Goal: Task Accomplishment & Management: Manage account settings

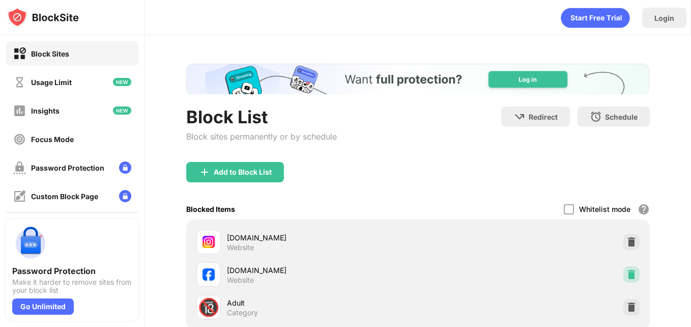
click at [626, 272] on img at bounding box center [631, 274] width 10 height 10
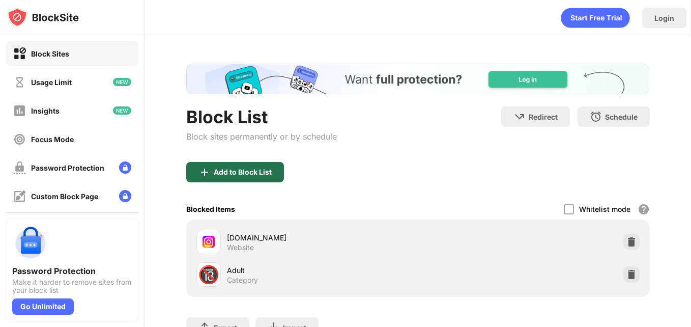
click at [256, 169] on div "Add to Block List" at bounding box center [243, 172] width 58 height 8
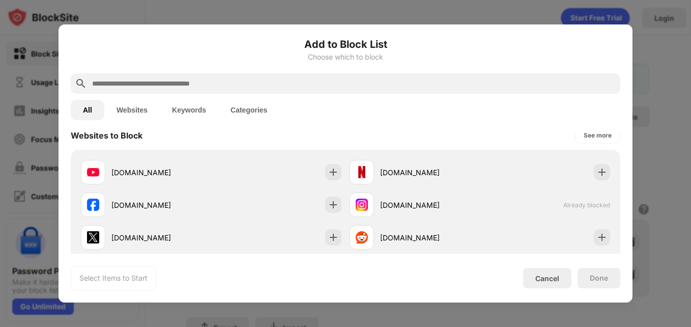
scroll to position [164, 0]
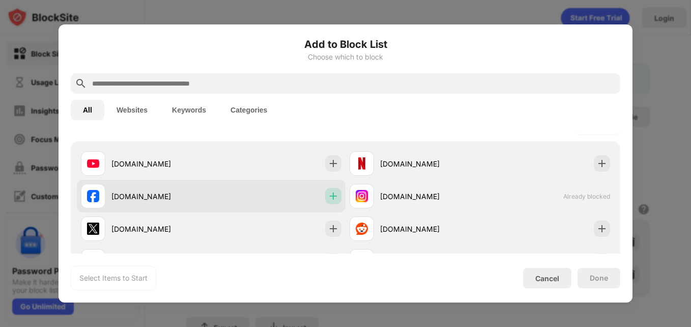
click at [337, 195] on div at bounding box center [333, 196] width 16 height 16
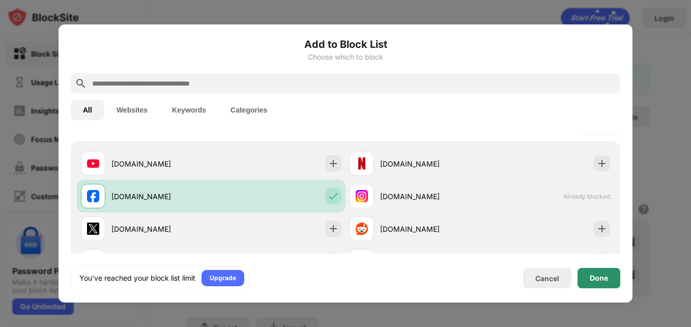
click at [590, 272] on div "Done" at bounding box center [598, 278] width 43 height 20
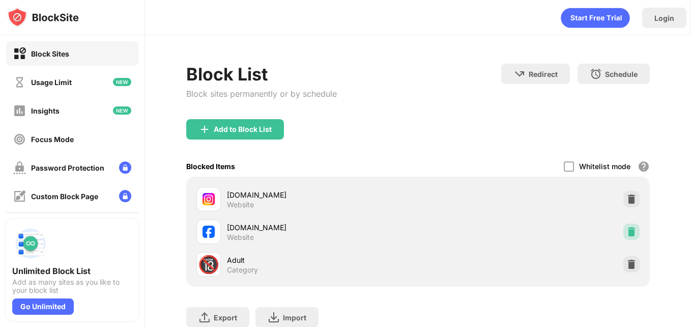
click at [622, 229] on div "instagram.com Website facebook.com Website 🔞 Adult Category" at bounding box center [417, 232] width 451 height 98
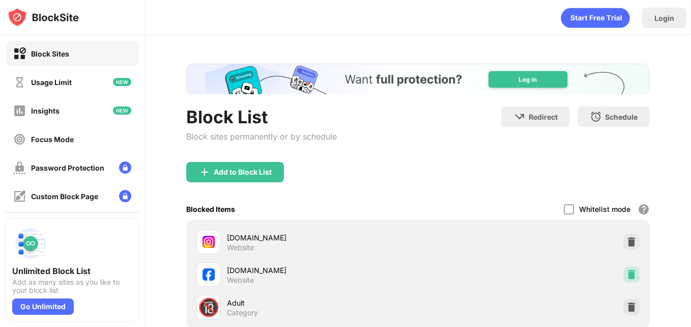
click at [626, 271] on img at bounding box center [631, 274] width 10 height 10
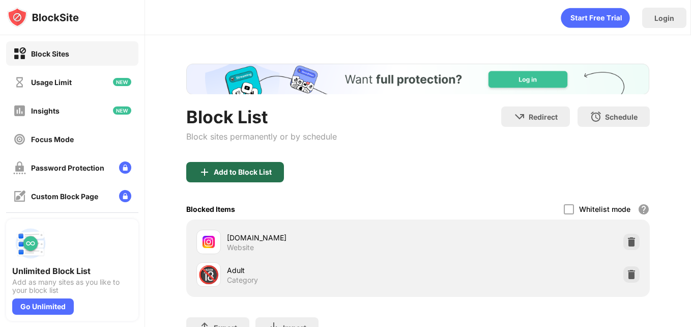
click at [218, 166] on div "Add to Block List" at bounding box center [235, 172] width 98 height 20
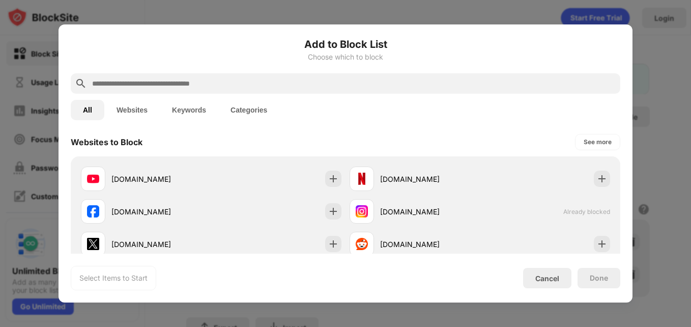
scroll to position [153, 0]
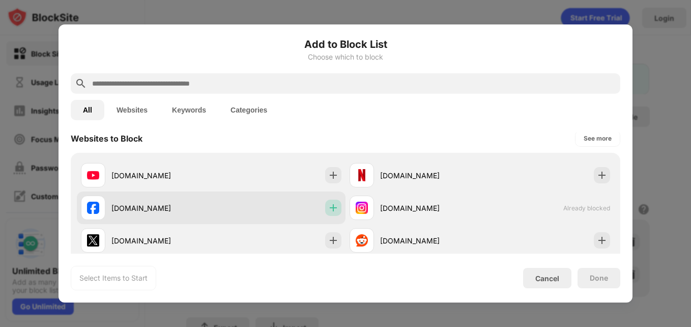
click at [328, 200] on div at bounding box center [333, 207] width 16 height 16
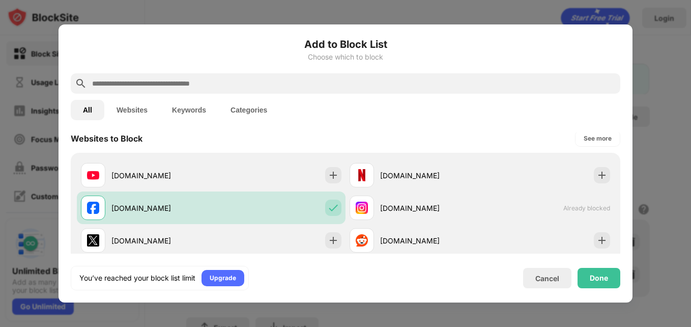
scroll to position [0, 0]
click at [591, 276] on div "Done" at bounding box center [599, 278] width 18 height 8
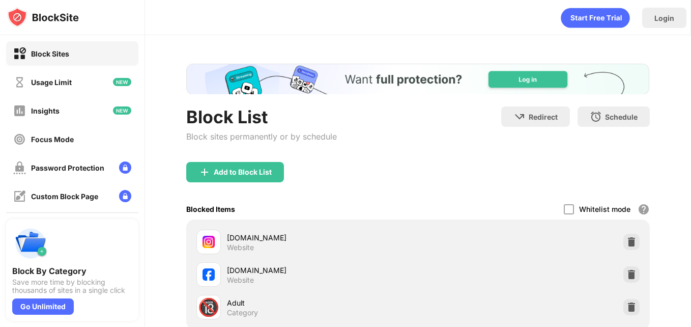
click at [626, 272] on img at bounding box center [631, 274] width 10 height 10
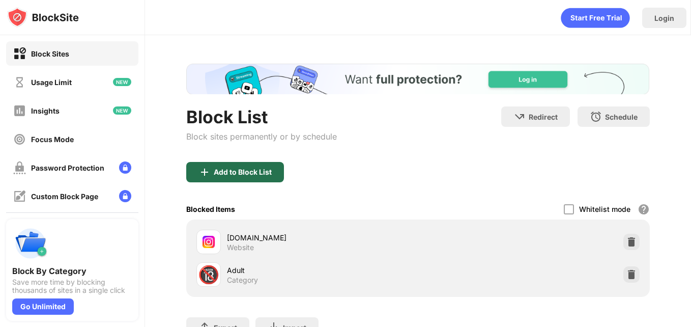
click at [241, 166] on div "Add to Block List" at bounding box center [235, 172] width 98 height 20
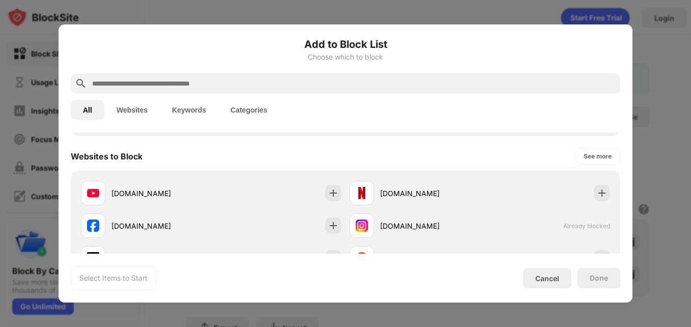
scroll to position [136, 0]
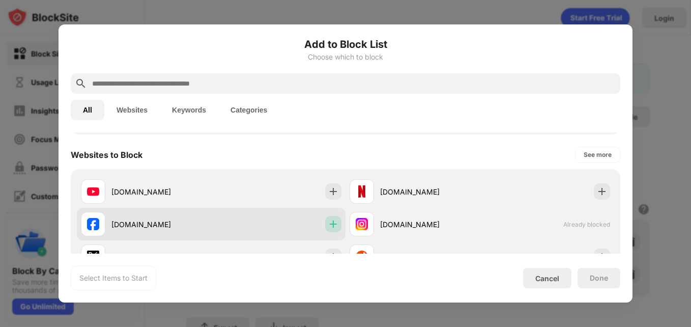
click at [329, 224] on img at bounding box center [333, 224] width 10 height 10
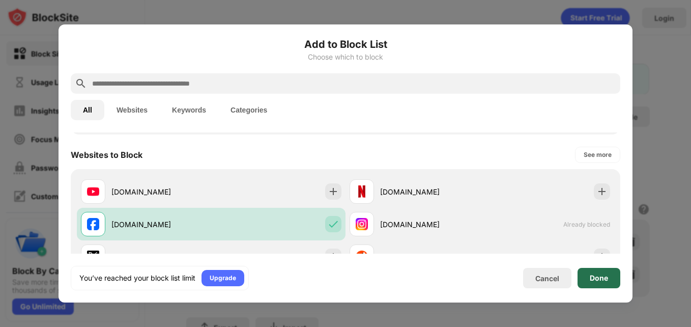
click at [597, 277] on div "Done" at bounding box center [599, 278] width 18 height 8
